Goal: Check status: Check status

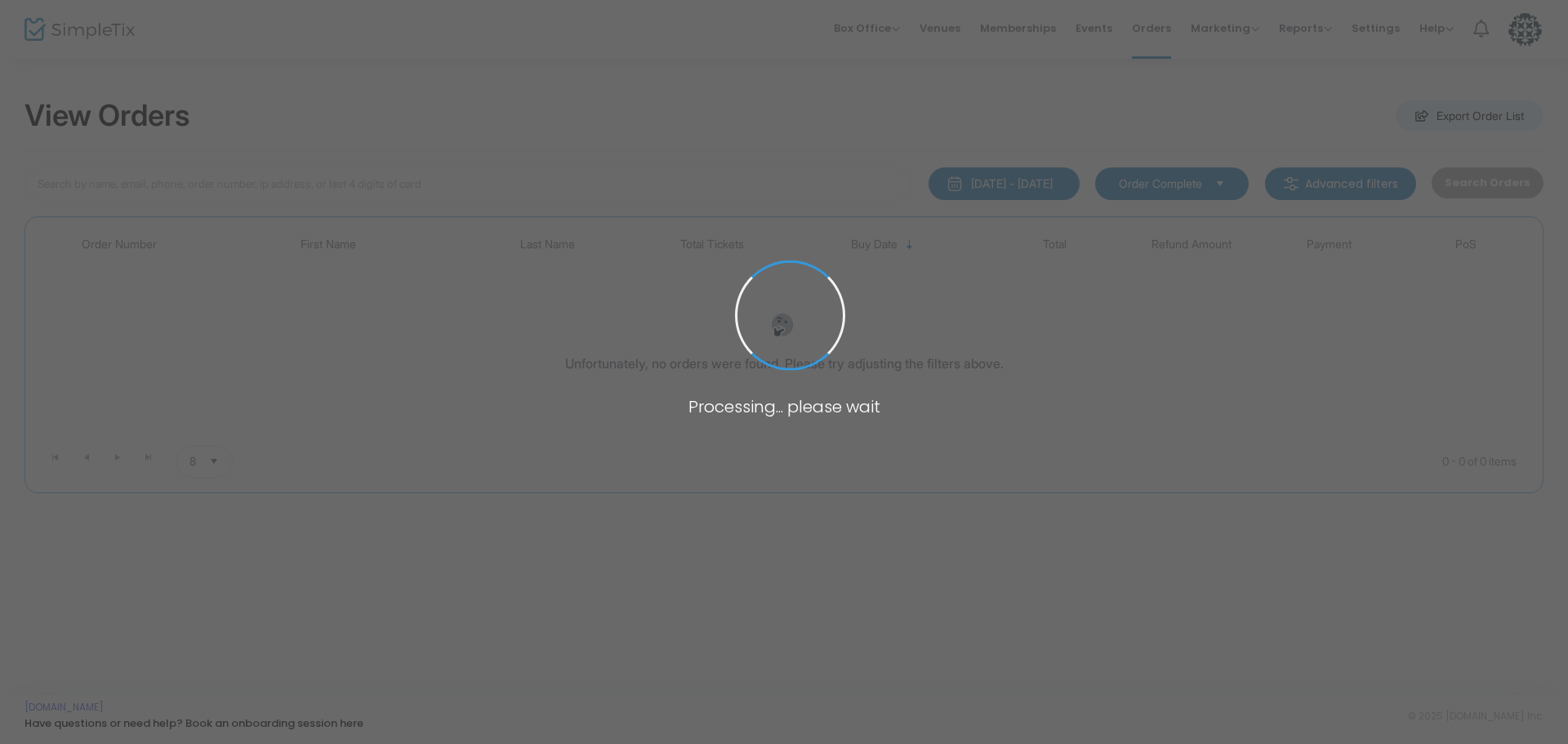
type input "E-929E4013-1"
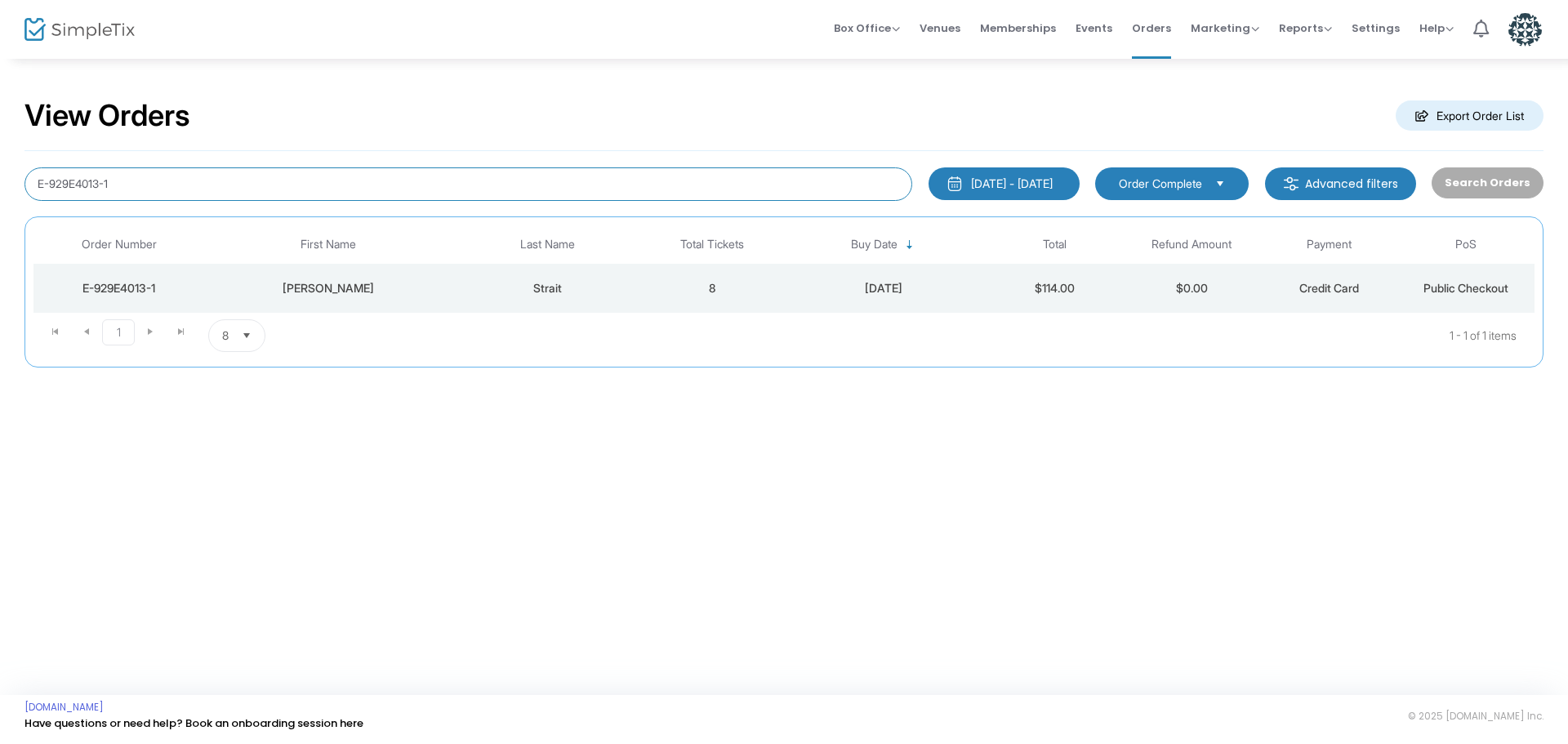
drag, startPoint x: 138, startPoint y: 183, endPoint x: 0, endPoint y: 176, distance: 138.2
click at [0, 176] on div "View Orders Export Order List E-929E4013-1 [DATE] - [DATE] Last 30 Days [DATE] …" at bounding box center [784, 240] width 1568 height 367
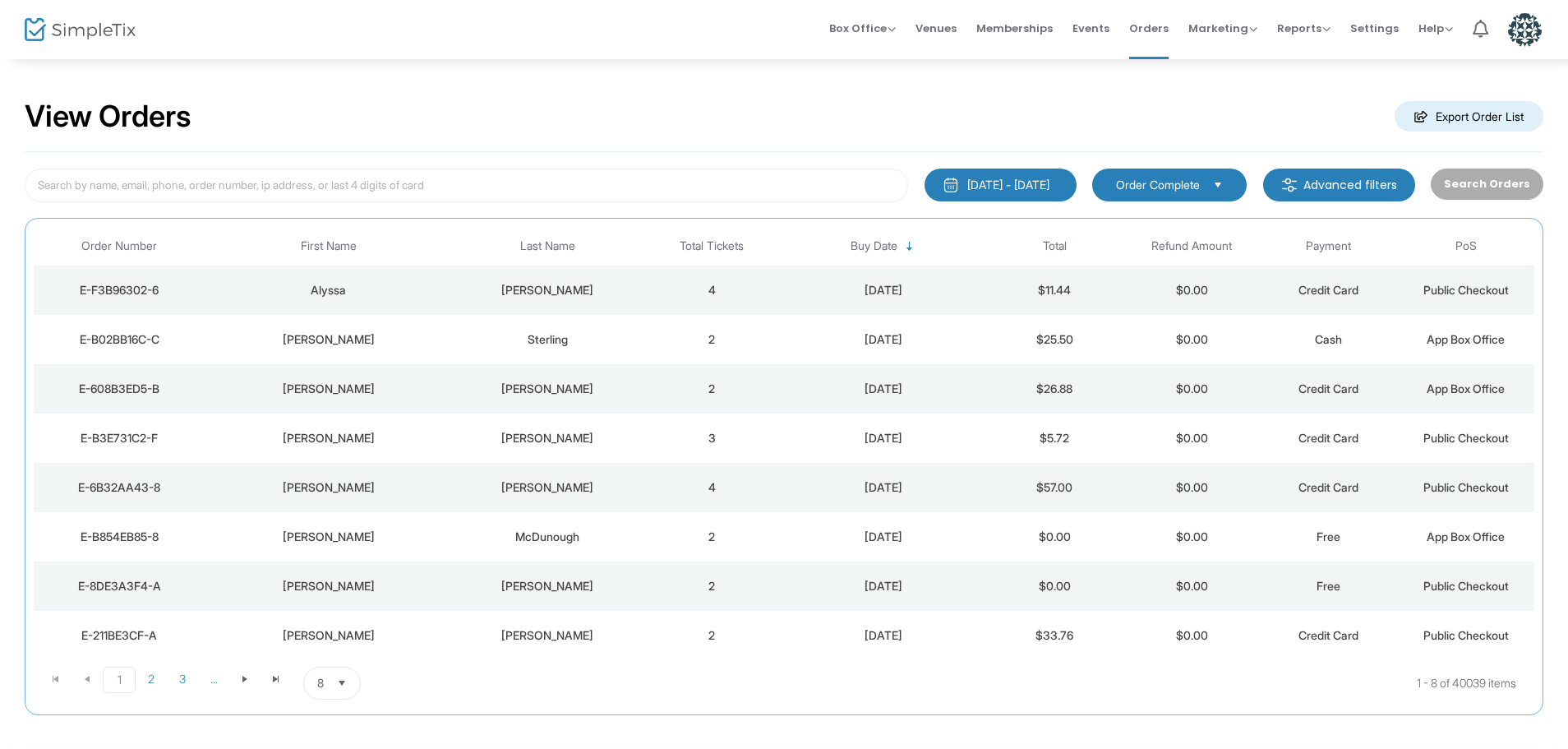
drag, startPoint x: 1036, startPoint y: 18, endPoint x: 1100, endPoint y: 27, distance: 64.6
click at [1037, 18] on span "Memberships" at bounding box center [1015, 28] width 77 height 42
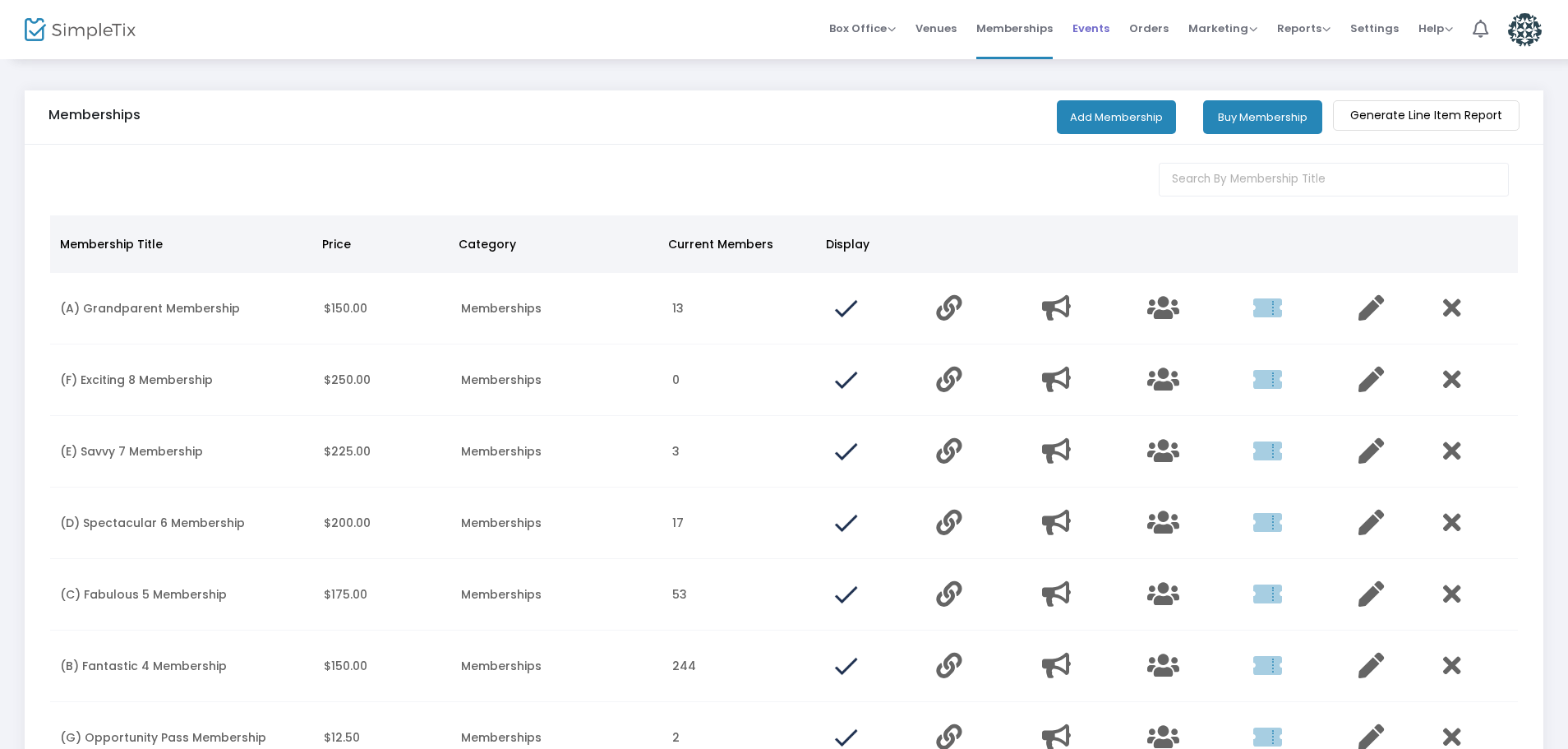
click at [1098, 27] on span "Events" at bounding box center [1091, 28] width 37 height 42
